Goal: Task Accomplishment & Management: Manage account settings

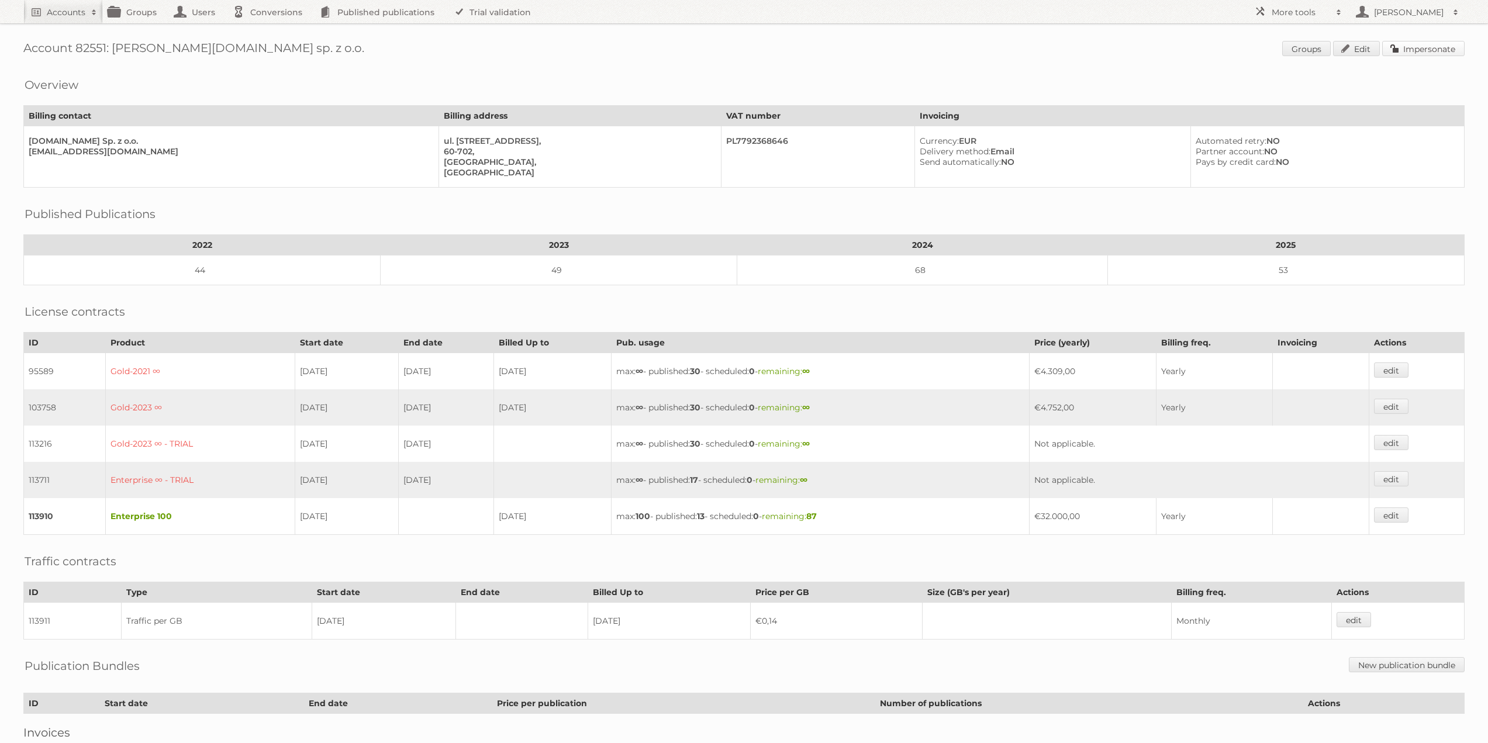
click at [1433, 54] on link "Impersonate" at bounding box center [1424, 48] width 82 height 15
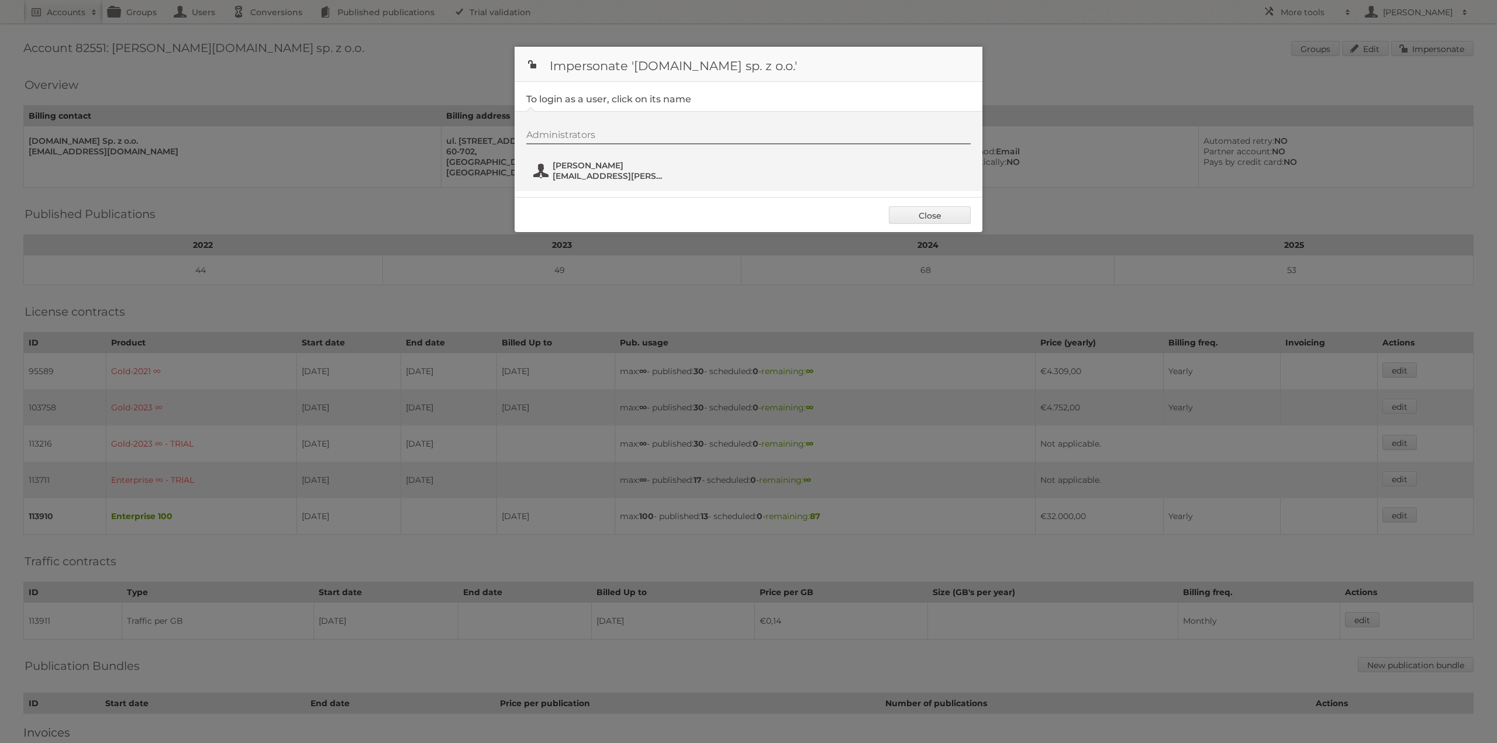
click at [599, 170] on span "[PERSON_NAME]" at bounding box center [609, 165] width 113 height 11
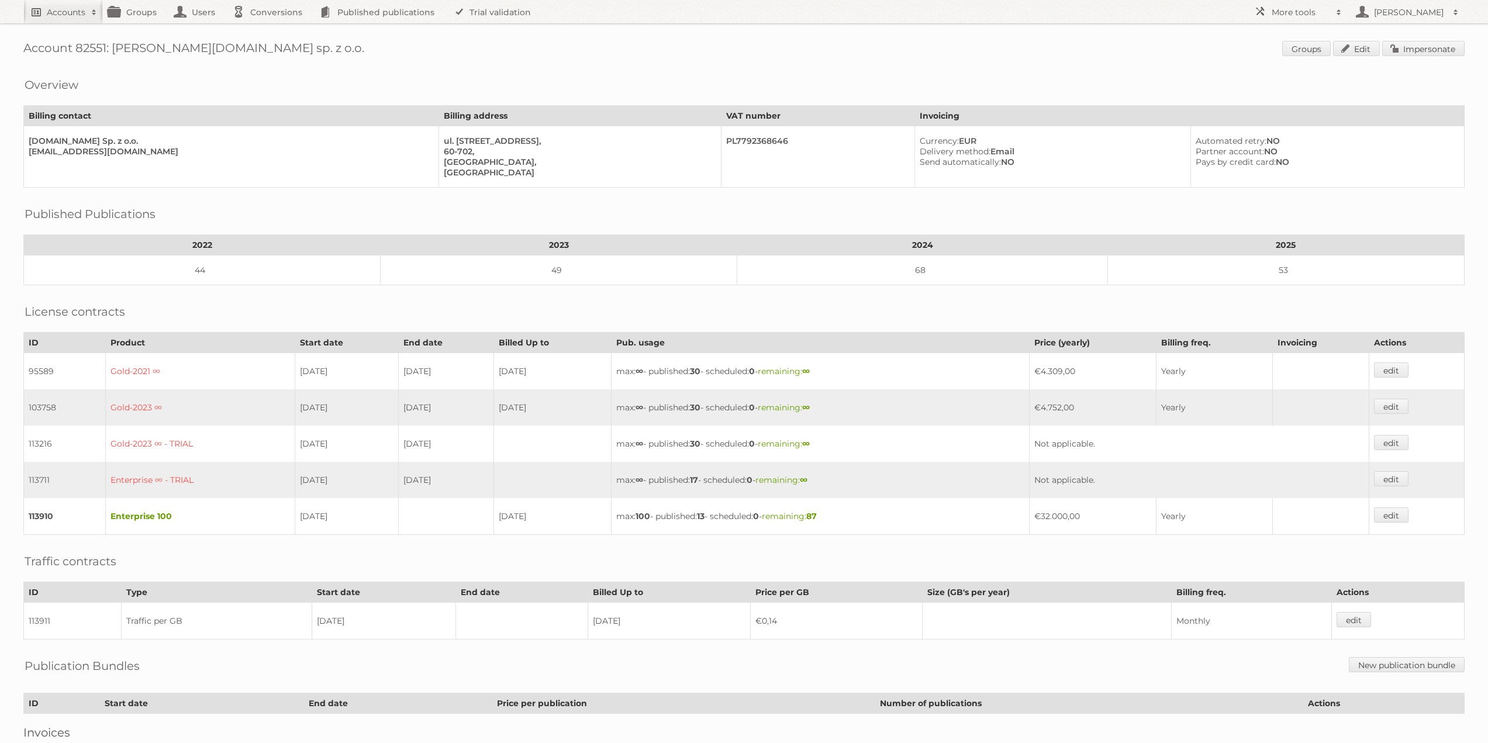
click at [59, 14] on h2 "Accounts" at bounding box center [66, 12] width 39 height 12
type input"] "limbov"
click at [270, 30] on input "Search" at bounding box center [279, 39] width 18 height 18
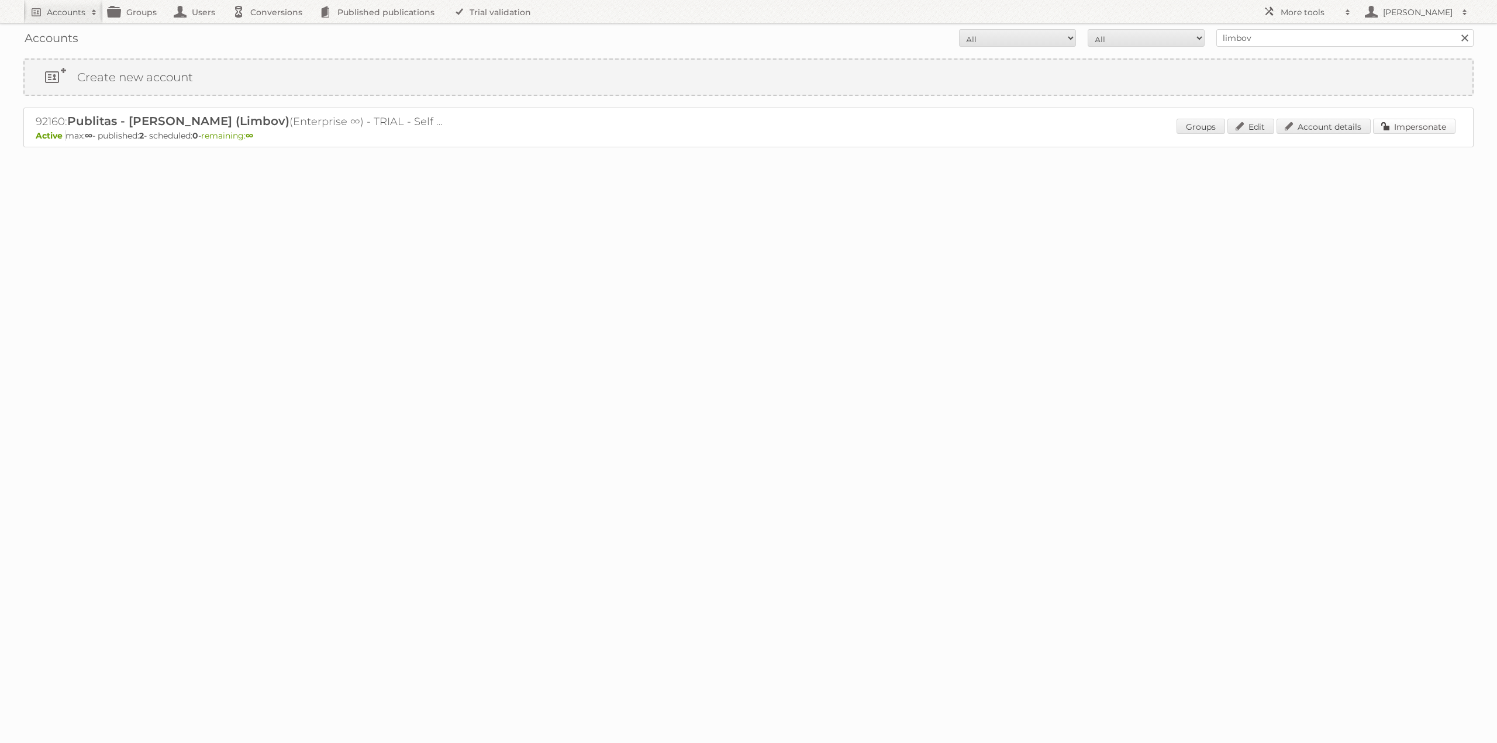
click at [1443, 126] on link "Impersonate" at bounding box center [1414, 126] width 82 height 15
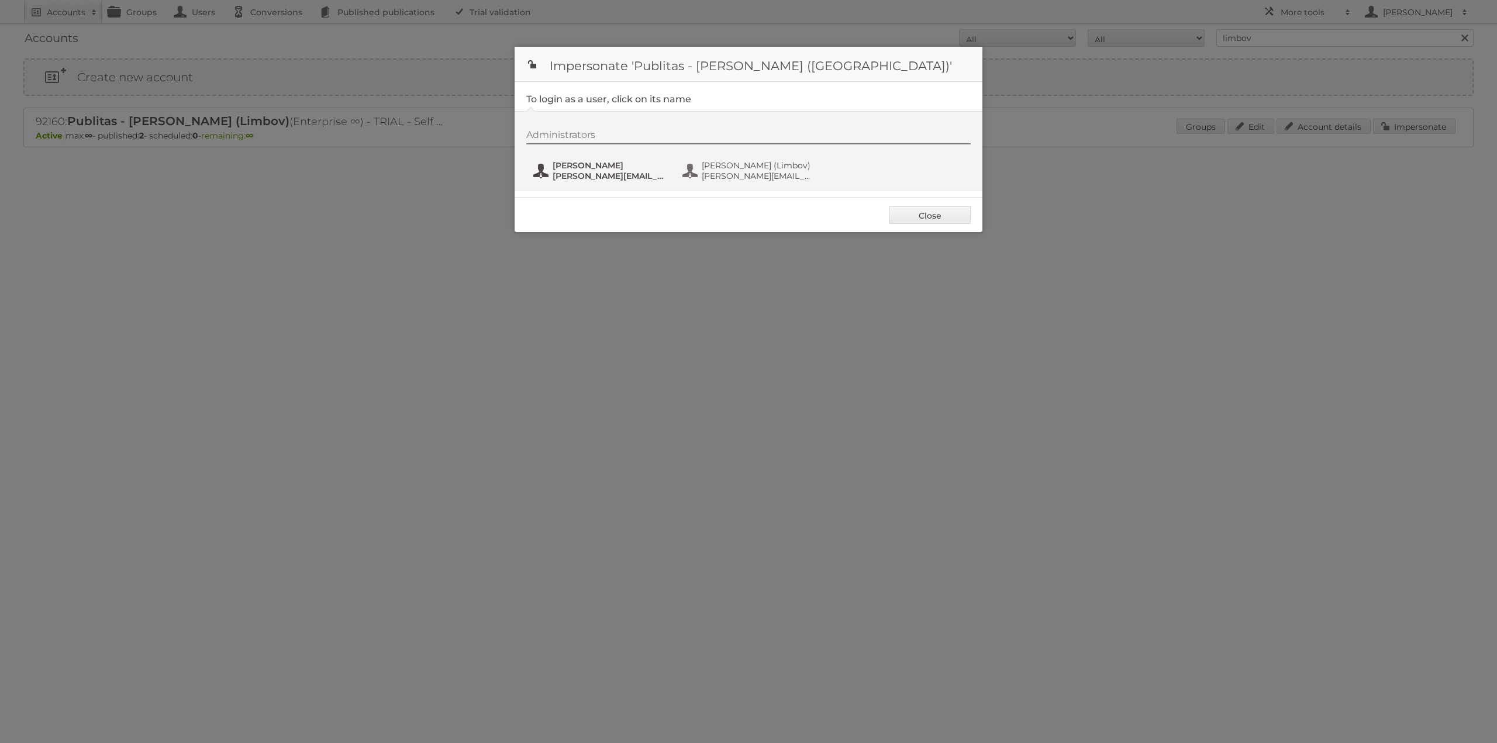
click at [622, 175] on span "j.solon@publitas.com" at bounding box center [609, 176] width 113 height 11
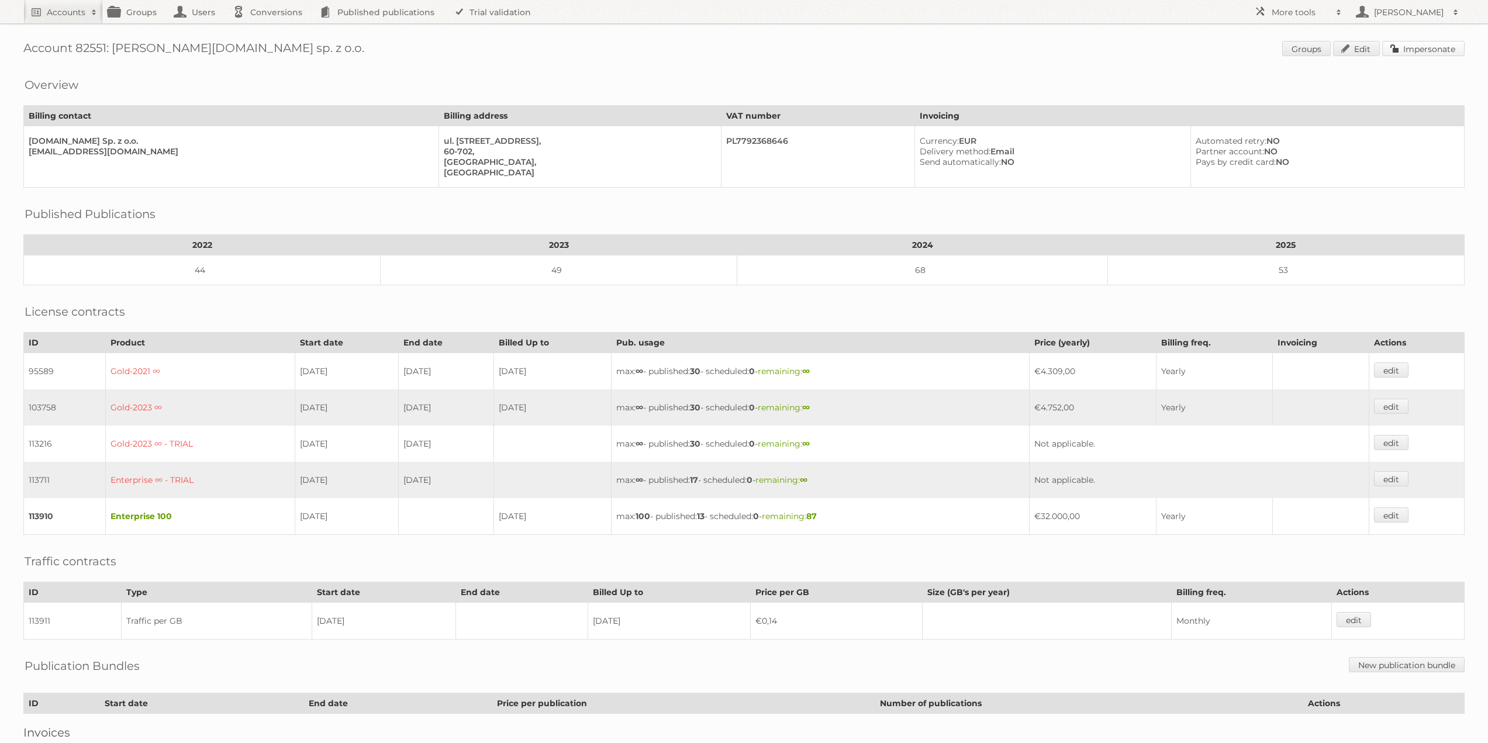
click at [1450, 51] on link "Impersonate" at bounding box center [1424, 48] width 82 height 15
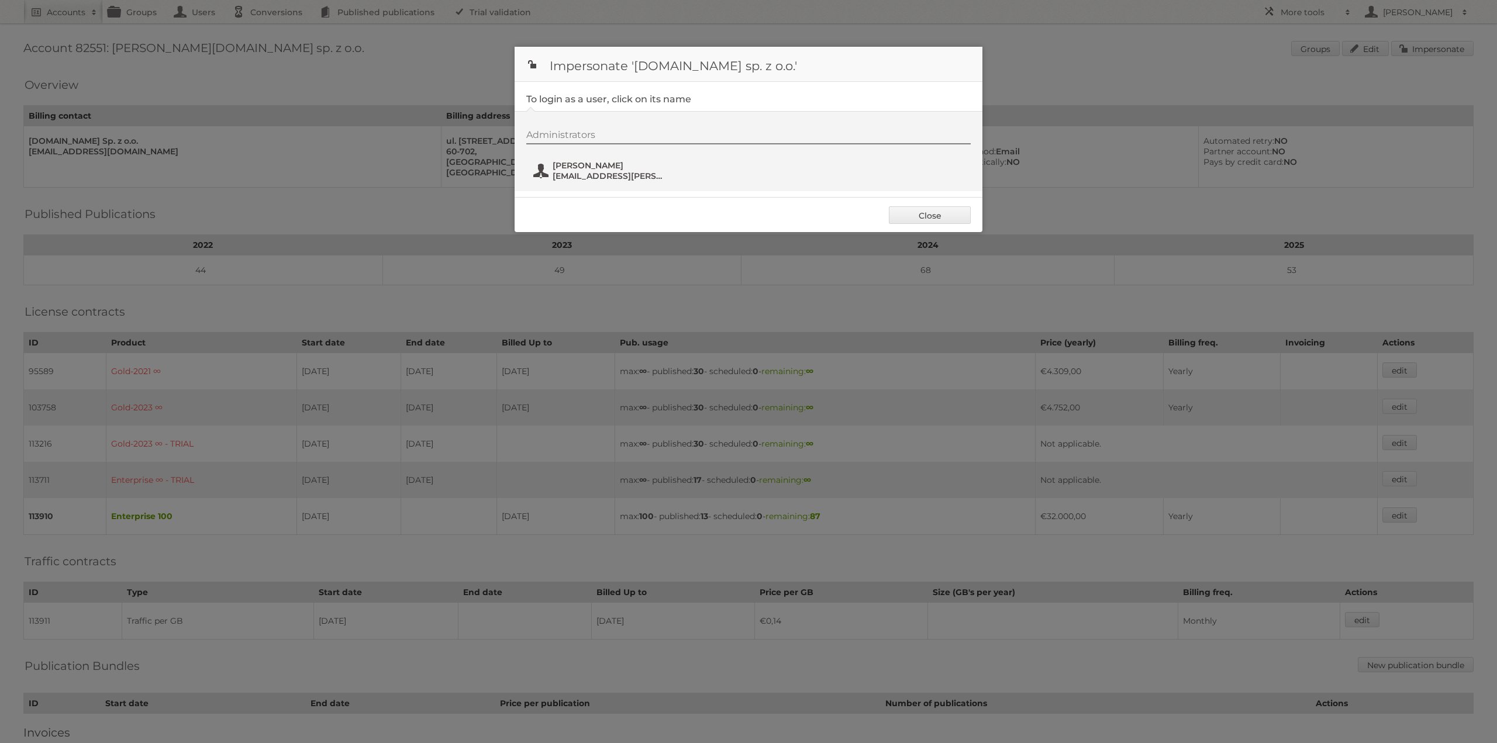
click at [577, 169] on span "[PERSON_NAME]" at bounding box center [609, 165] width 113 height 11
